Goal: Information Seeking & Learning: Learn about a topic

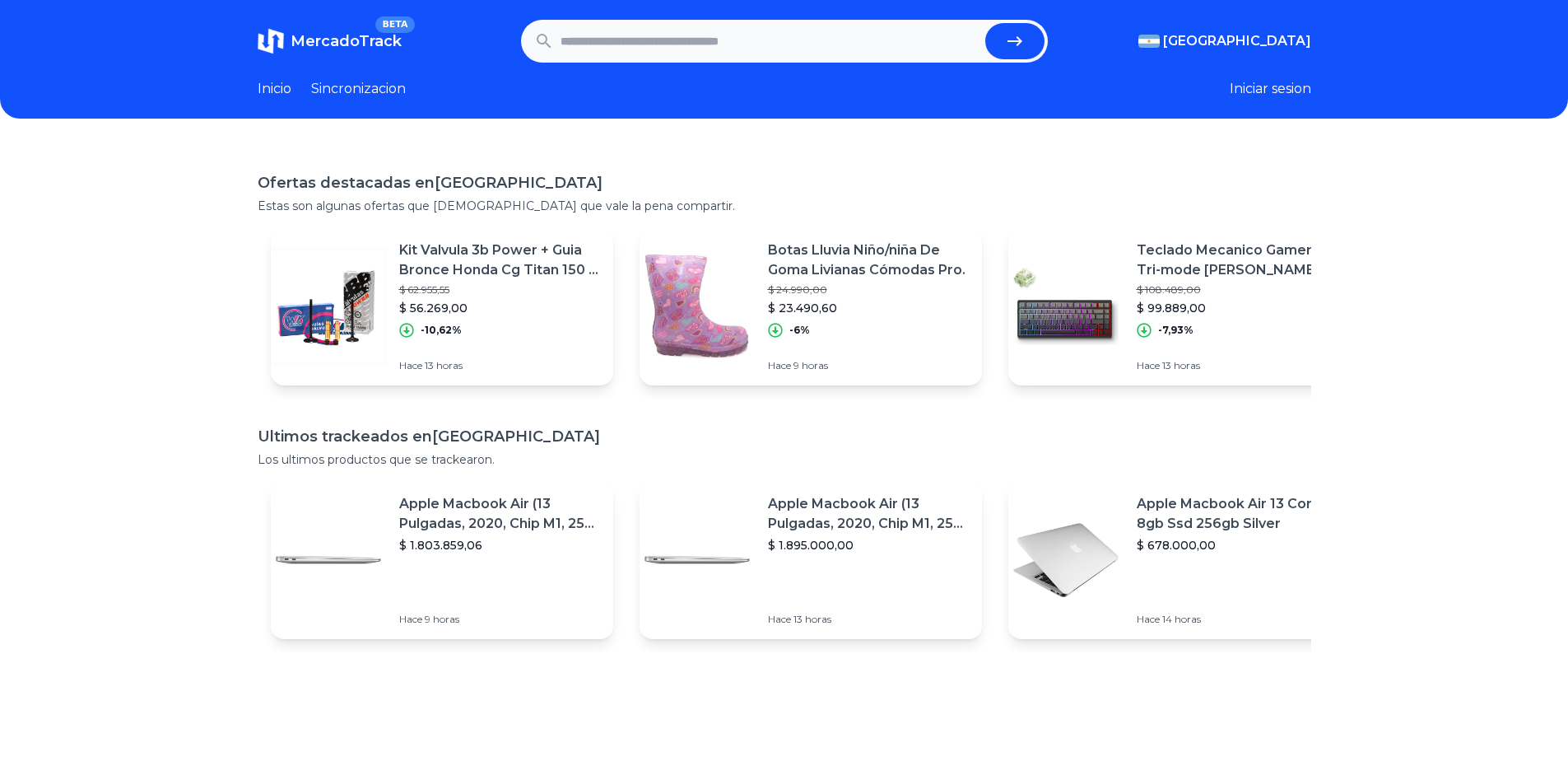
click at [729, 45] on input "text" at bounding box center [770, 41] width 418 height 36
type input "******"
click at [1032, 42] on button "submit" at bounding box center [1015, 41] width 60 height 36
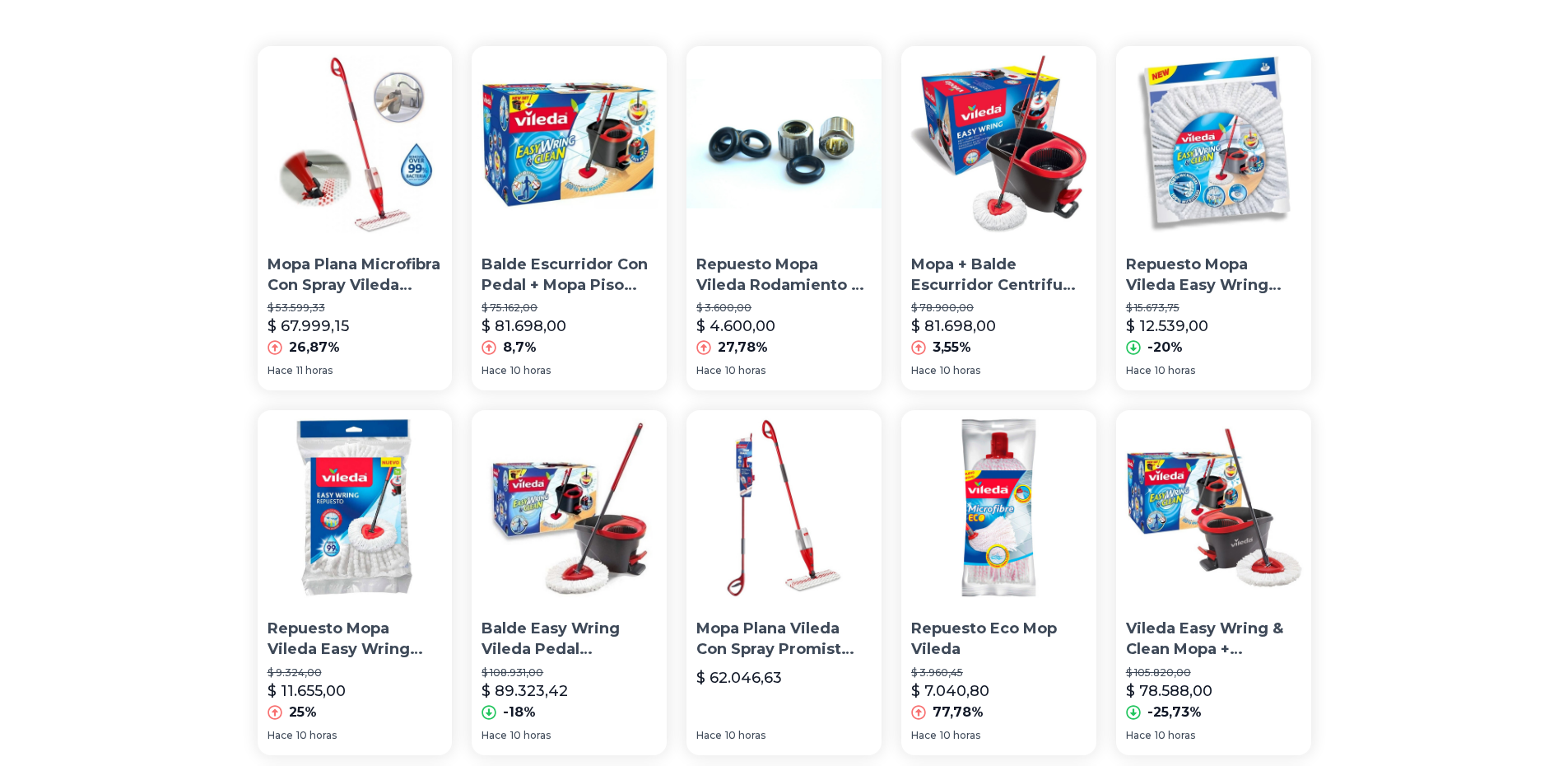
scroll to position [165, 0]
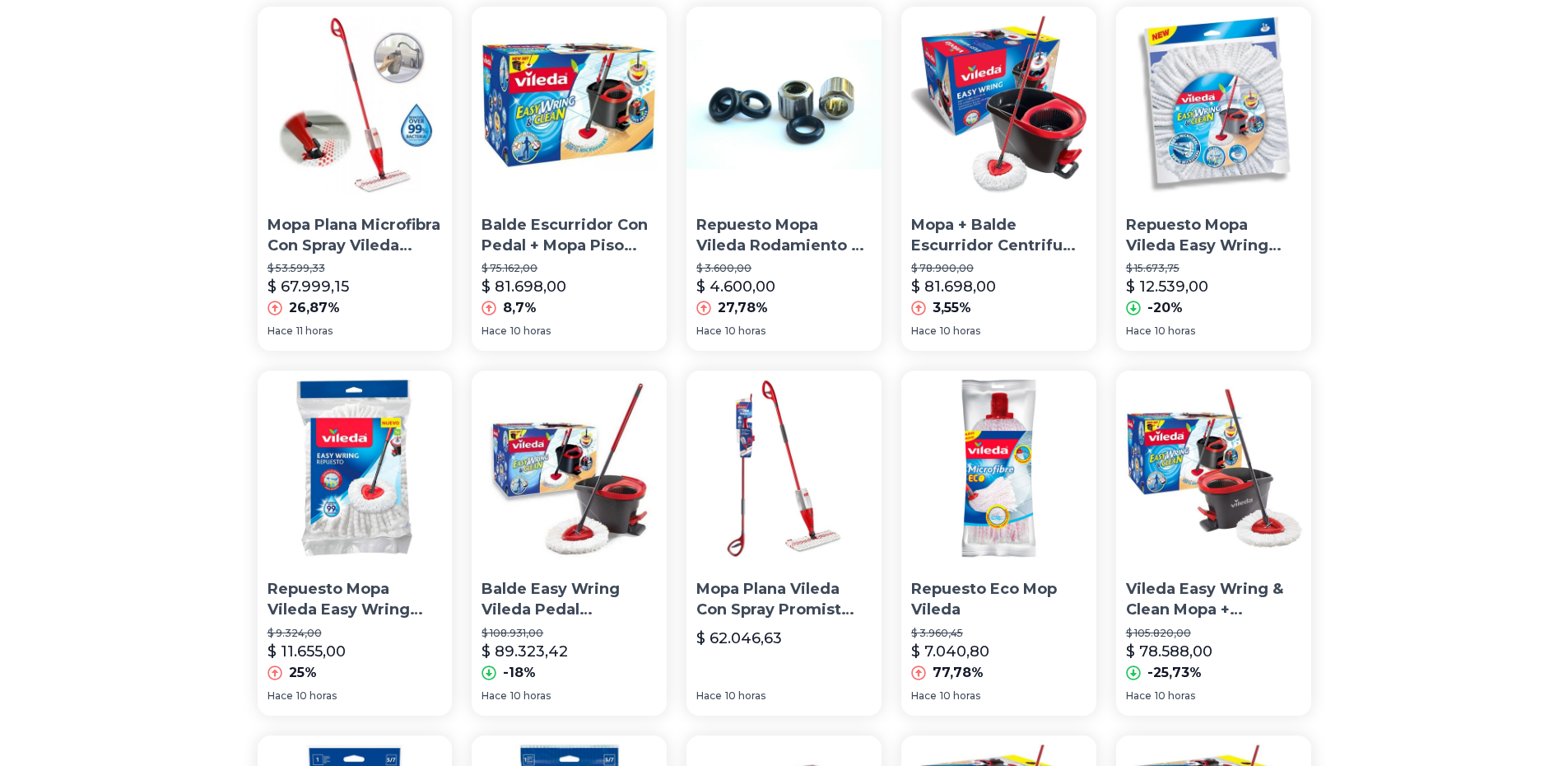
click at [560, 81] on img at bounding box center [569, 104] width 195 height 195
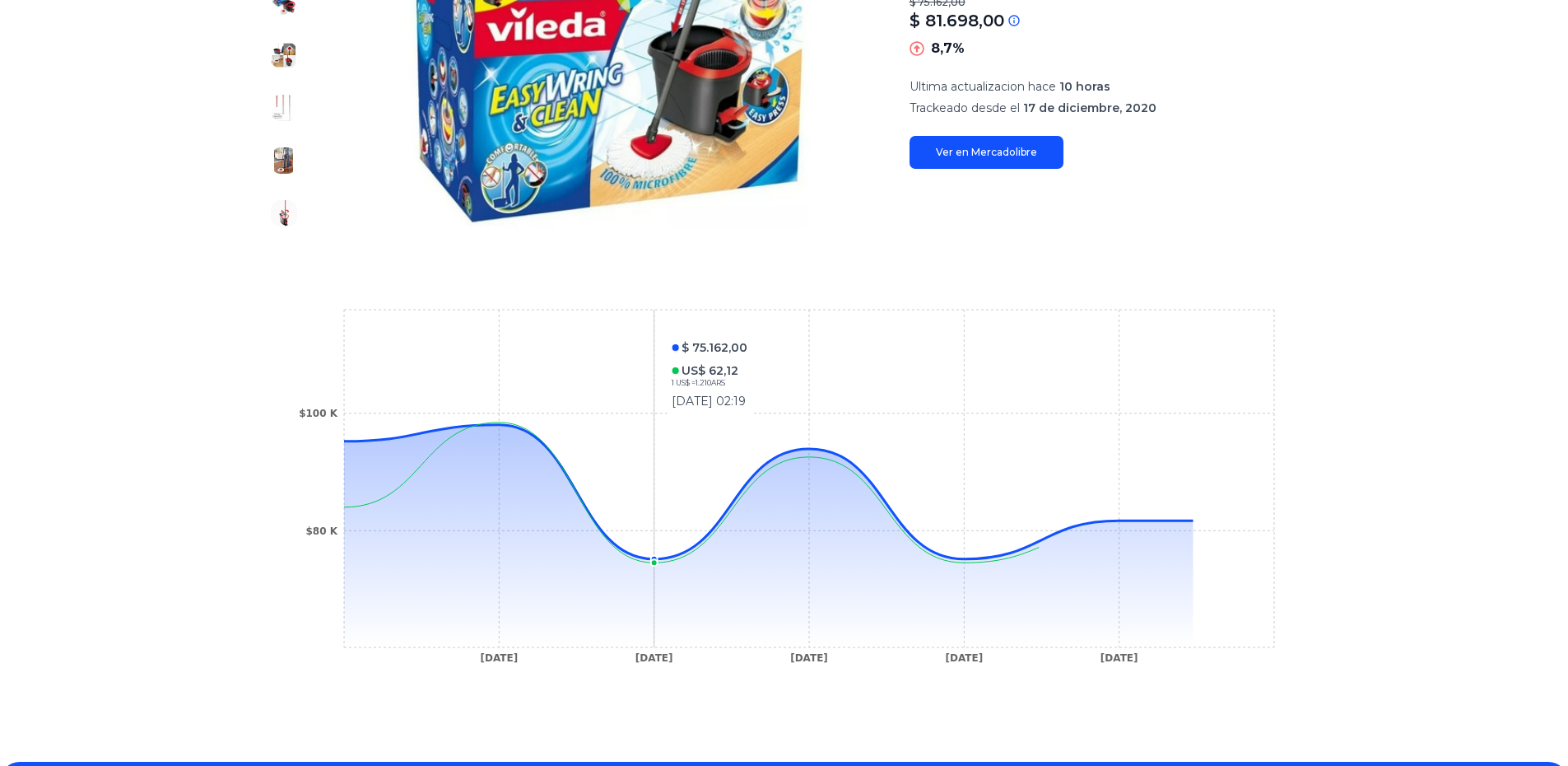
scroll to position [330, 0]
